Goal: Transaction & Acquisition: Subscribe to service/newsletter

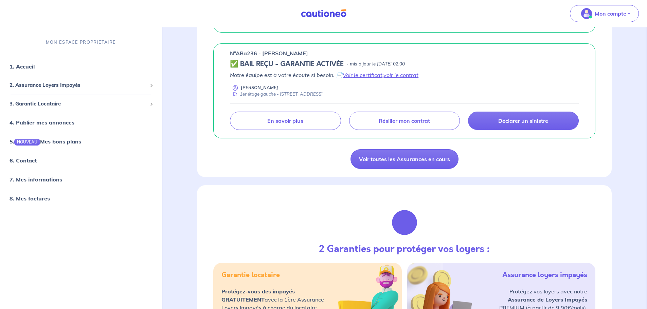
scroll to position [544, 0]
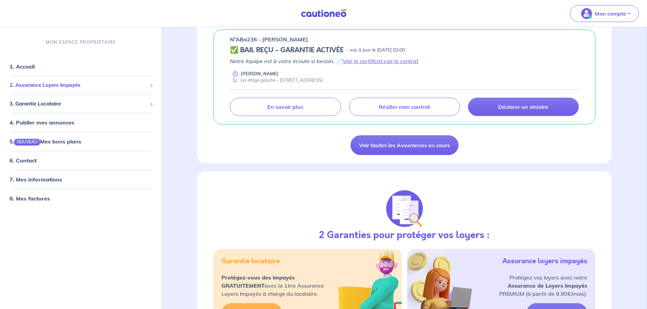
click at [131, 85] on span "2. Assurance Loyers Impayés" at bounding box center [79, 86] width 138 height 8
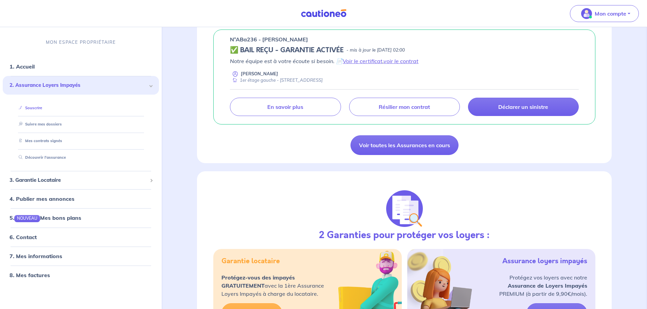
click at [35, 109] on link "Souscrire" at bounding box center [29, 108] width 26 height 5
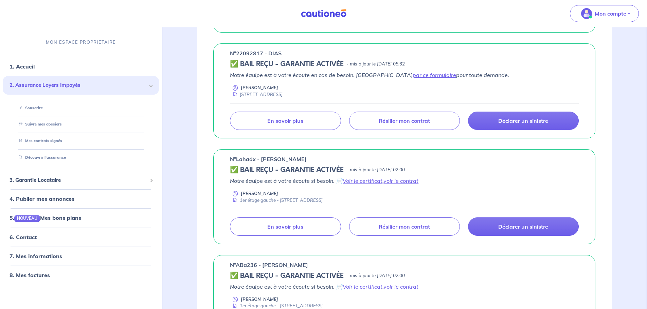
scroll to position [204, 0]
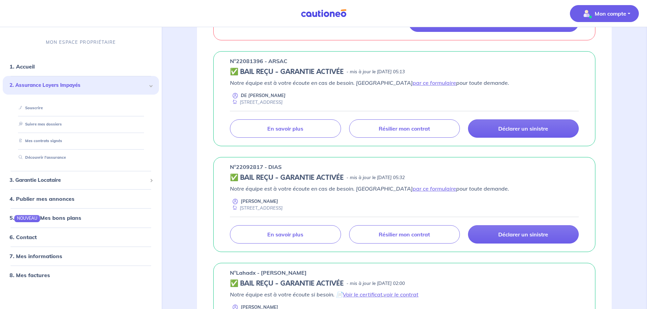
click at [610, 16] on p "Mon compte" at bounding box center [611, 14] width 32 height 8
click at [600, 59] on link "Me déconnecter" at bounding box center [597, 58] width 55 height 11
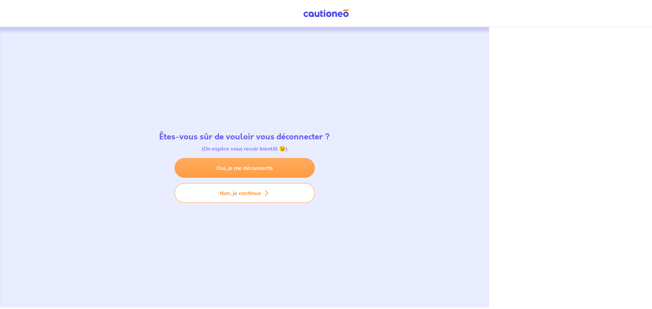
click at [245, 165] on link "Oui, je me déconnecte" at bounding box center [245, 168] width 140 height 20
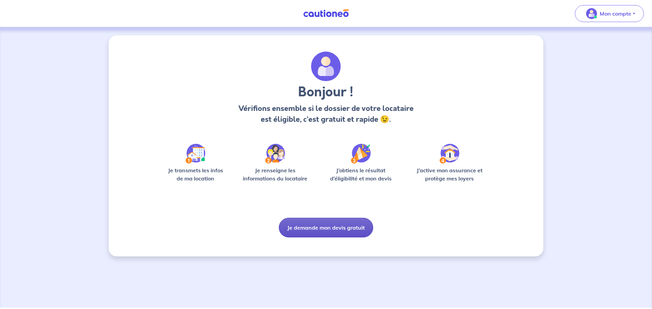
click at [330, 228] on button "Je demande mon devis gratuit" at bounding box center [326, 228] width 94 height 20
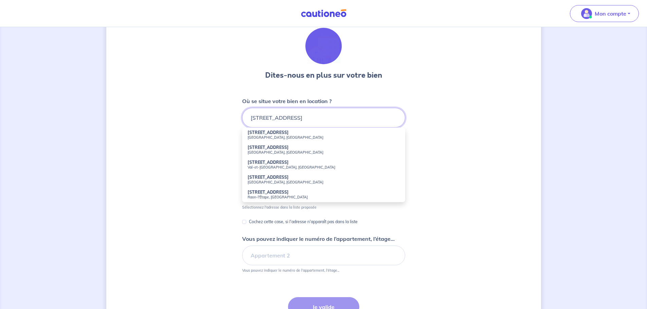
scroll to position [34, 0]
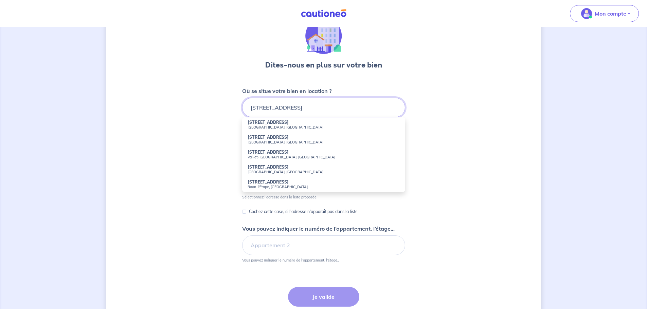
type input "[STREET_ADDRESS]"
click at [453, 157] on div "Dites-nous en plus sur votre bien Où se situe votre bien en location ? 4 rue ba…" at bounding box center [323, 178] width 435 height 355
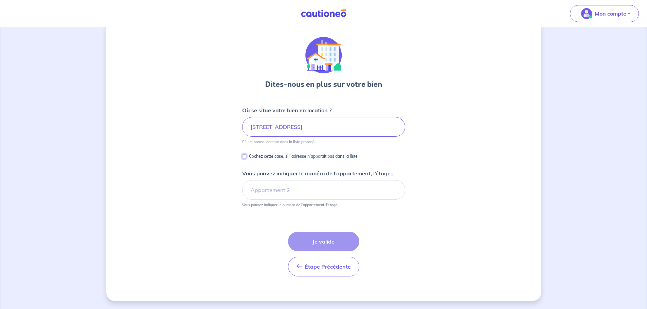
click at [244, 156] on input "Cochez cette case, si l'adresse n'apparaît pas dans la liste" at bounding box center [244, 157] width 4 height 4
checkbox input "true"
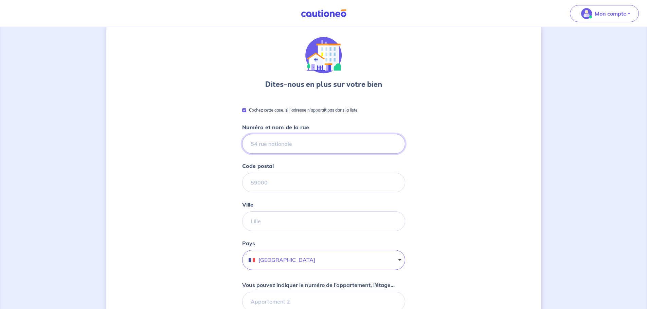
click at [272, 142] on input "Numéro et nom de la rue" at bounding box center [323, 144] width 163 height 20
type input "[STREET_ADDRESS]"
click at [258, 183] on input "Code postal" at bounding box center [323, 183] width 163 height 20
type input "13410"
click at [255, 221] on input "Ville" at bounding box center [323, 222] width 163 height 20
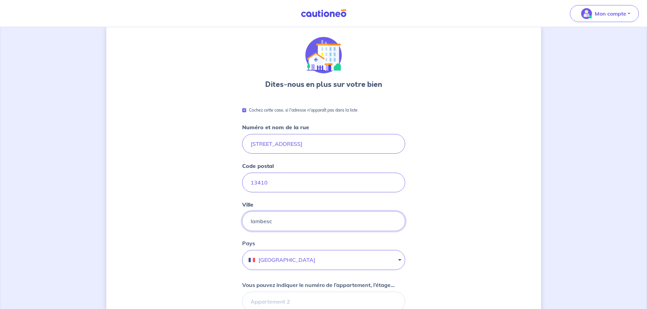
type input "lambesc"
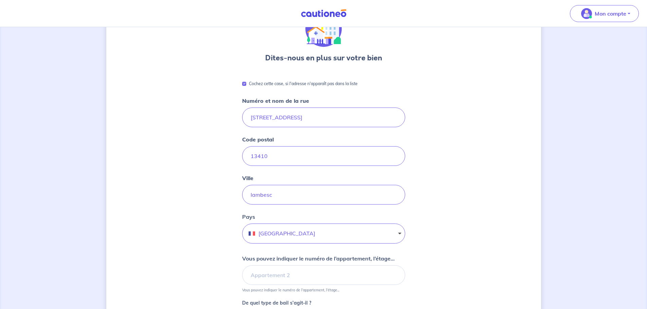
scroll to position [117, 0]
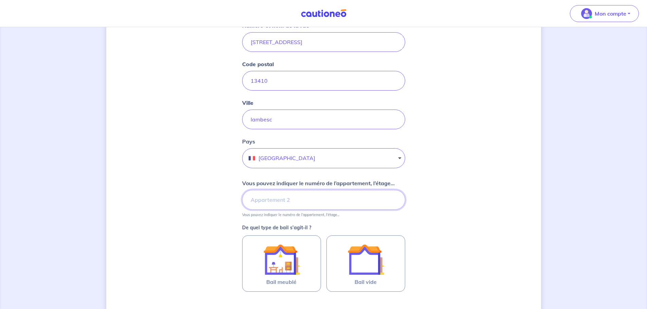
click at [266, 199] on input "Vous pouvez indiquer le numéro de l’appartement, l’étage..." at bounding box center [323, 200] width 163 height 20
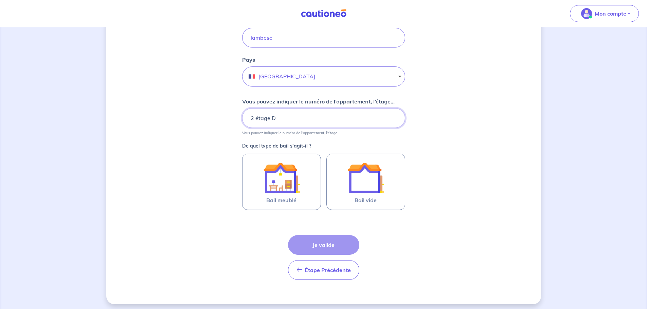
scroll to position [202, 0]
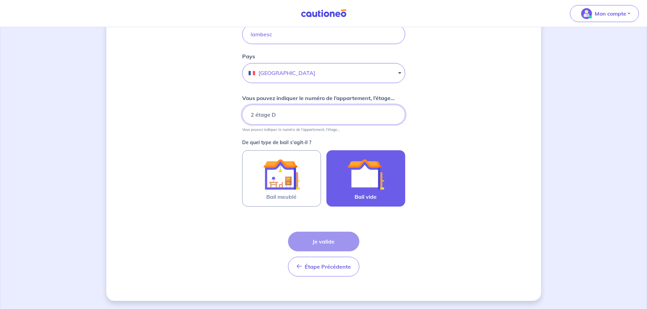
type input "2 étage D"
click at [376, 184] on img at bounding box center [366, 174] width 37 height 37
click at [0, 0] on input "Bail vide" at bounding box center [0, 0] width 0 height 0
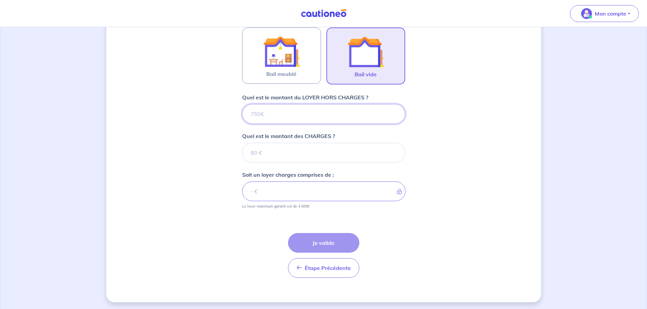
scroll to position [326, 0]
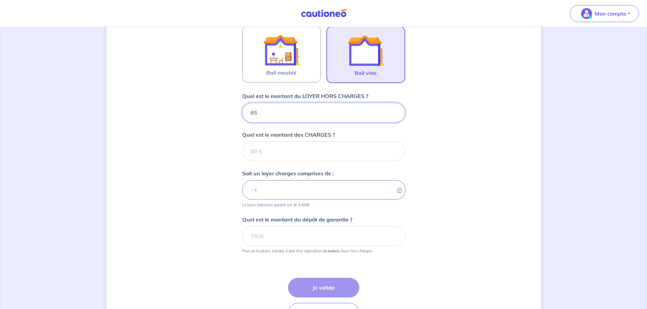
type input "650"
click at [258, 150] on input "Quel est le montant des CHARGES ?" at bounding box center [323, 152] width 163 height 20
type input "30"
type input "680"
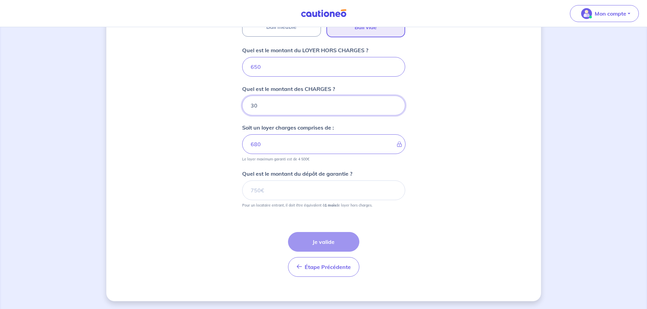
scroll to position [372, 0]
type input "30"
click at [267, 189] on input "Quel est le montant du dépôt de garantie ?" at bounding box center [323, 190] width 163 height 20
type input "650"
click at [321, 240] on button "Je valide" at bounding box center [323, 242] width 71 height 20
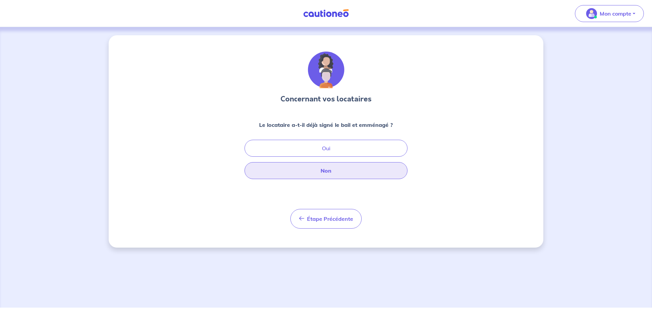
click at [330, 171] on button "Non" at bounding box center [326, 170] width 163 height 17
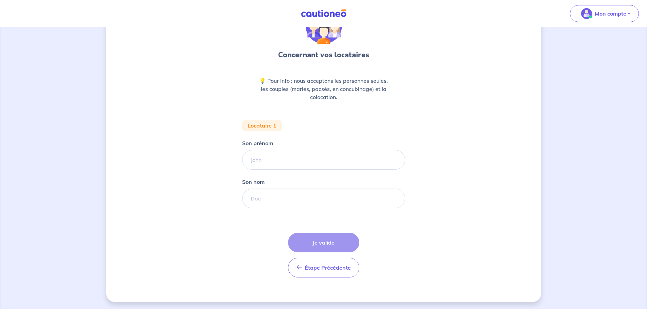
scroll to position [45, 0]
click at [275, 159] on input "Son prénom" at bounding box center [323, 159] width 163 height 20
type input "[PERSON_NAME]"
click at [256, 200] on input "Son nom" at bounding box center [323, 198] width 163 height 20
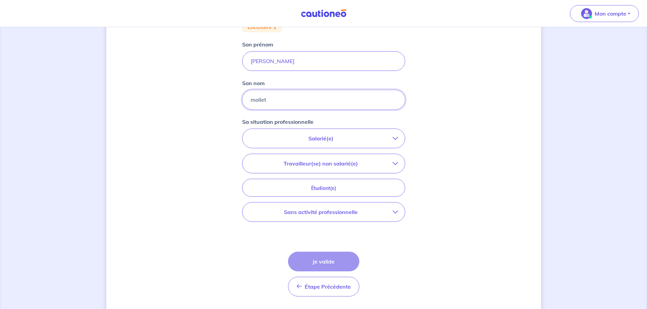
scroll to position [147, 0]
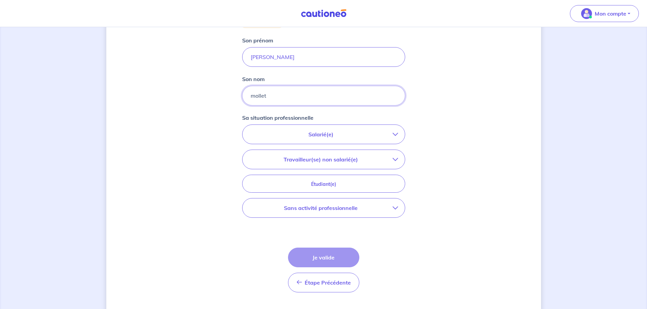
type input "mollet"
click at [397, 136] on icon "button" at bounding box center [395, 134] width 5 height 5
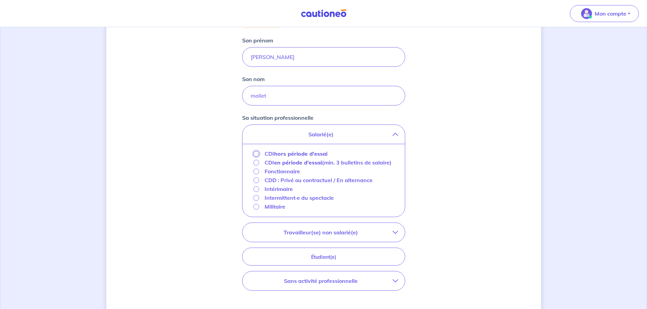
click at [257, 155] on input "CDI hors période d'essai" at bounding box center [256, 154] width 6 height 6
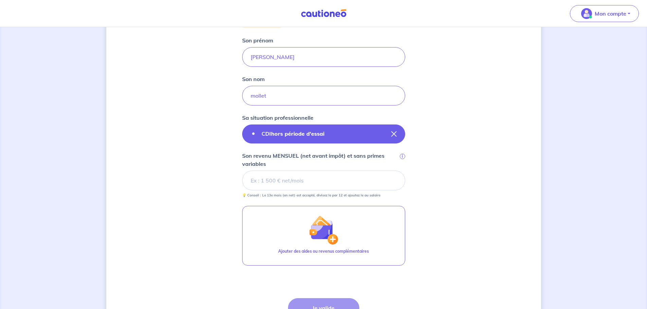
click at [392, 135] on icon "button" at bounding box center [393, 133] width 5 height 5
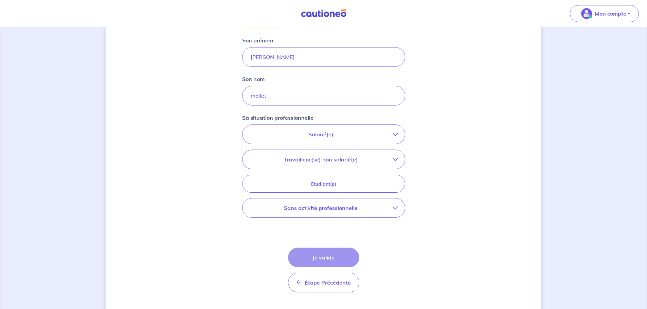
click at [396, 134] on icon "button" at bounding box center [395, 134] width 5 height 5
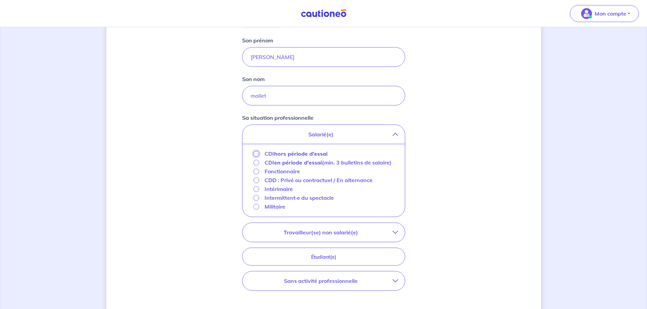
click at [257, 153] on input "CDI hors période d'essai" at bounding box center [256, 154] width 6 height 6
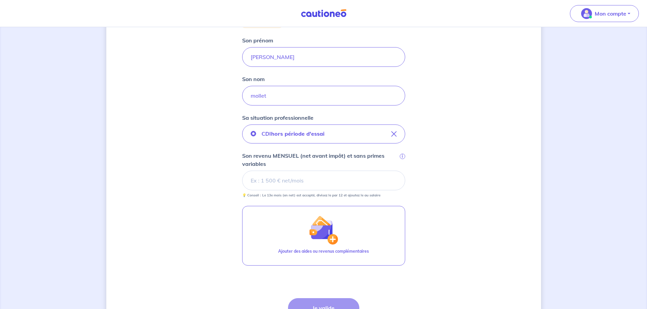
click at [257, 178] on input "Son revenu MENSUEL (net avant impôt) et sans primes variables i" at bounding box center [323, 181] width 163 height 20
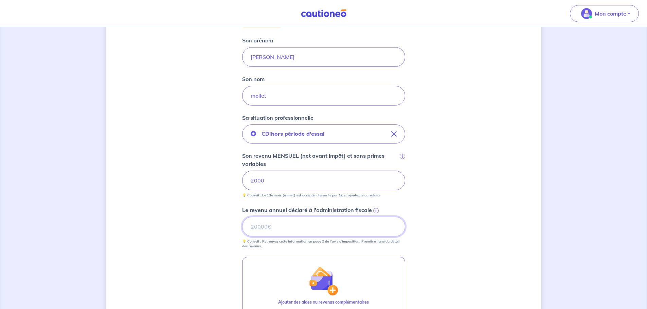
click at [259, 229] on input "Le revenu annuel déclaré à l'administration fiscale i" at bounding box center [323, 227] width 163 height 20
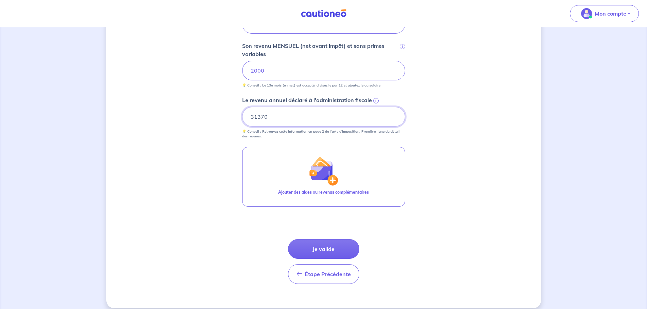
scroll to position [265, 0]
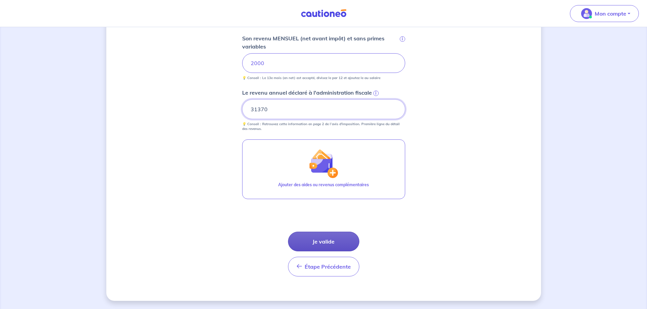
type input "31370"
click at [321, 240] on button "Je valide" at bounding box center [323, 242] width 71 height 20
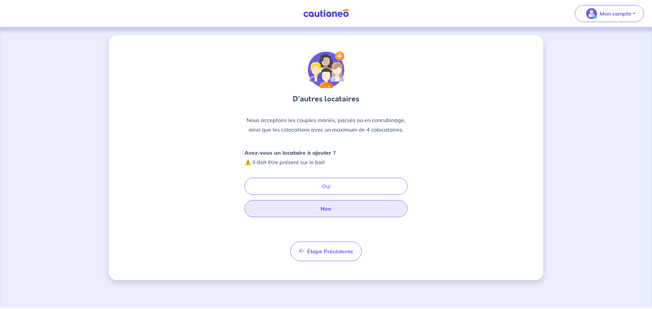
click at [330, 206] on button "Non" at bounding box center [326, 208] width 163 height 17
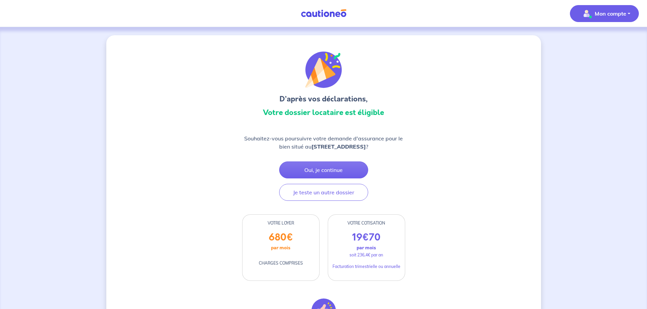
click at [601, 13] on p "Mon compte" at bounding box center [611, 14] width 32 height 8
click at [600, 58] on link "Me déconnecter" at bounding box center [597, 58] width 55 height 11
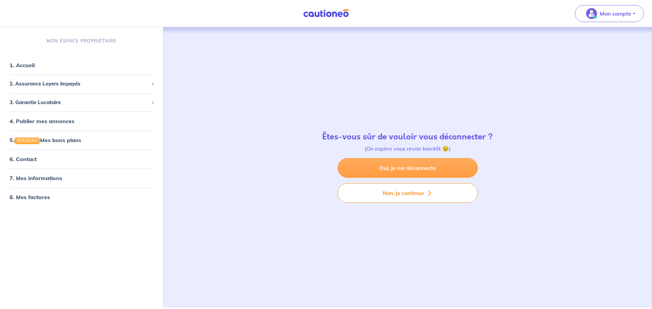
click at [391, 167] on link "Oui, je me déconnecte" at bounding box center [408, 168] width 140 height 20
